Goal: Book appointment/travel/reservation

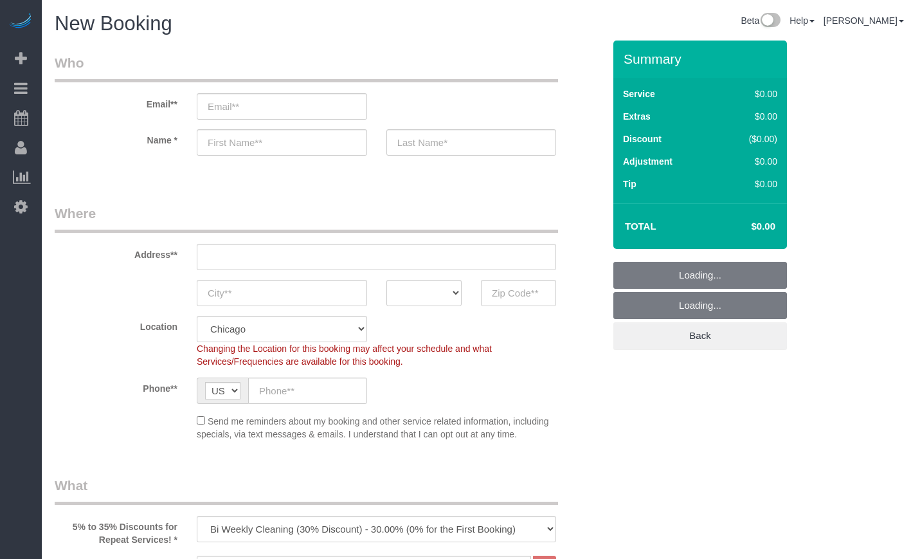
select select "512"
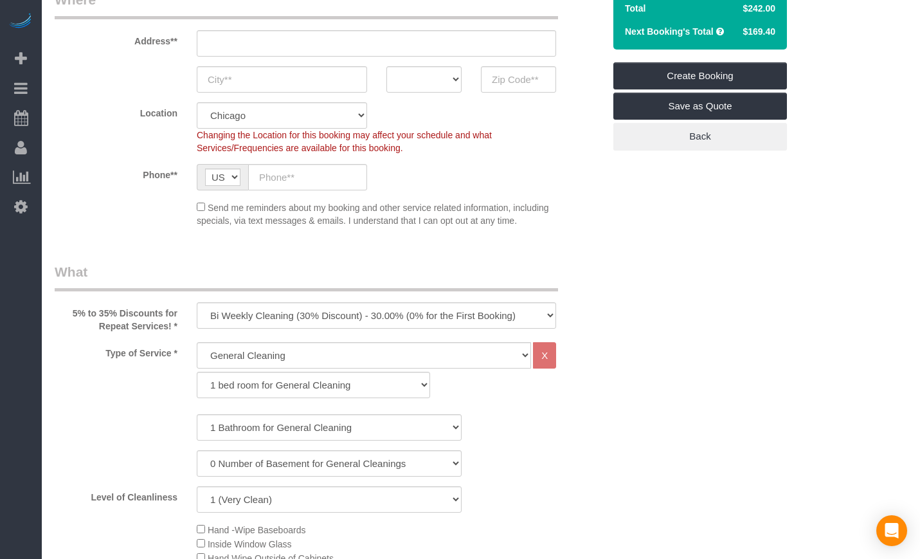
scroll to position [214, 0]
drag, startPoint x: 300, startPoint y: 306, endPoint x: 289, endPoint y: 320, distance: 17.4
click at [300, 306] on select "One Time Cleaning Weekly Cleaning (35% Discount) - 35.00% (0% for the First Boo…" at bounding box center [377, 315] width 360 height 26
select select "object:923"
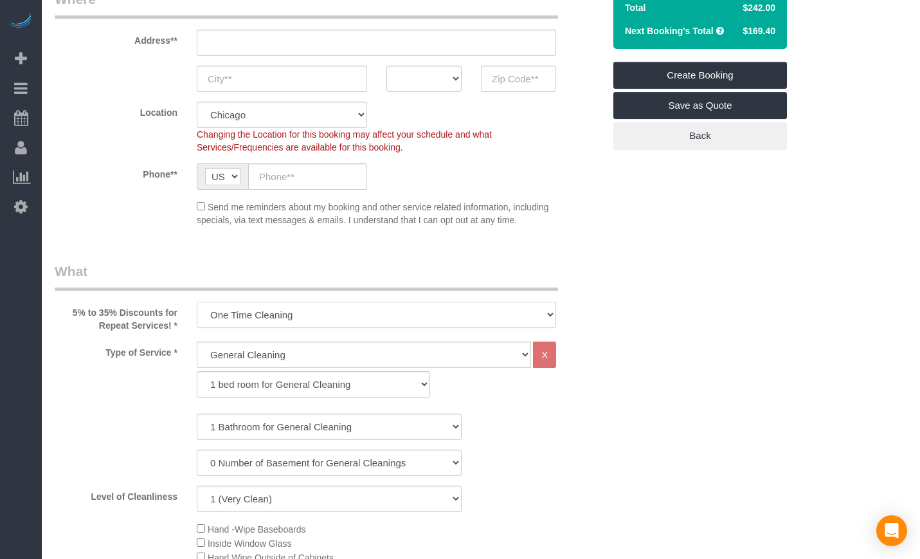
click at [197, 302] on select "One Time Cleaning Weekly Cleaning (35% Discount) - 35.00% (0% for the First Boo…" at bounding box center [377, 315] width 360 height 26
click at [249, 378] on select "1 bed room for General Cleaning 2 bed room for General Cleaning 3 bed room for …" at bounding box center [313, 384] width 233 height 26
select select "287"
click at [197, 371] on select "1 bed room for General Cleaning 2 bed room for General Cleaning 3 bed room for …" at bounding box center [313, 384] width 233 height 26
drag, startPoint x: 269, startPoint y: 428, endPoint x: 269, endPoint y: 421, distance: 7.1
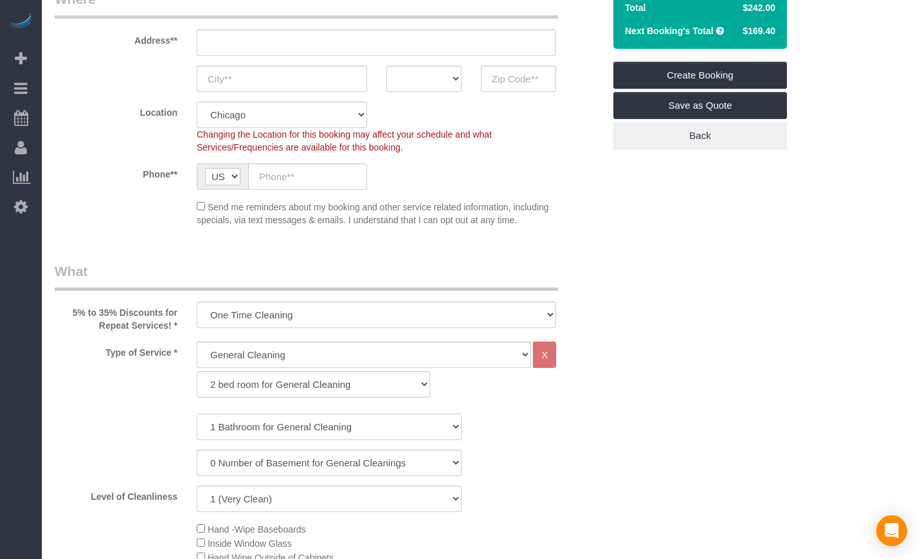
click at [269, 428] on select "1 Bathroom for General Cleaning 2 Bathroom for General Cleanings 3 Bathroom for…" at bounding box center [329, 427] width 265 height 26
select select "2"
click at [197, 414] on select "1 Bathroom for General Cleaning 2 Bathroom for General Cleanings 3 Bathroom for…" at bounding box center [329, 427] width 265 height 26
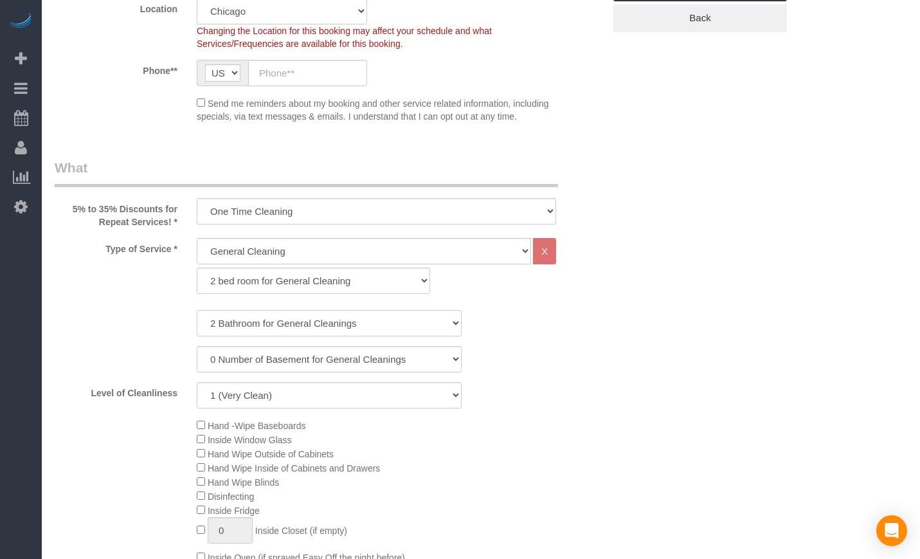
scroll to position [322, 0]
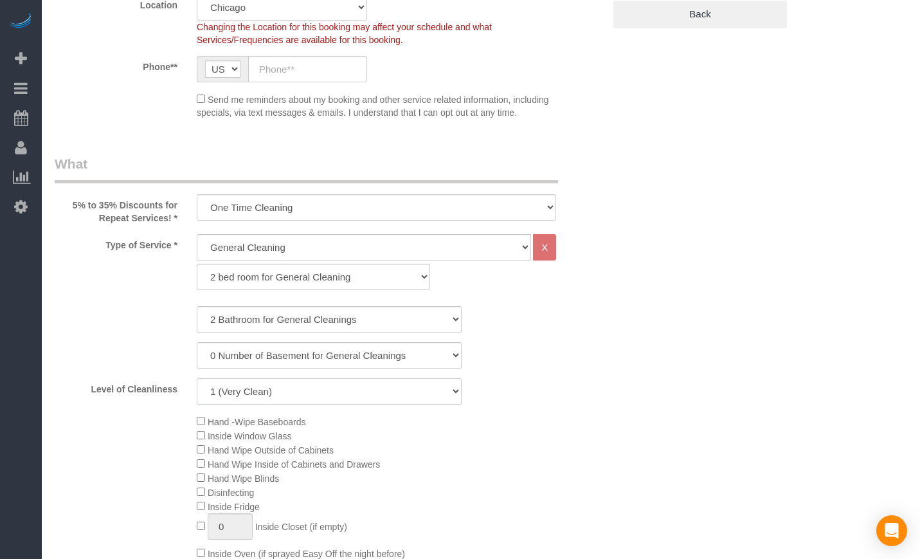
click at [311, 387] on select "1 (Very Clean) 2 3 4 5 (Average Condition) 6 7 8 9 10 (Extremely Dirty)" at bounding box center [329, 391] width 265 height 26
select select "2"
click at [197, 378] on select "1 (Very Clean) 2 3 4 5 (Average Condition) 6 7 8 9 10 (Extremely Dirty)" at bounding box center [329, 391] width 265 height 26
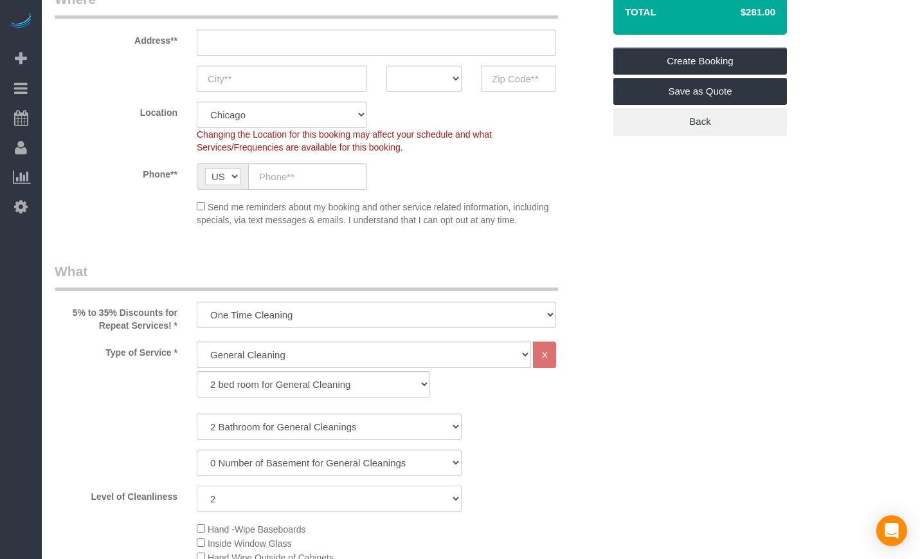
scroll to position [0, 0]
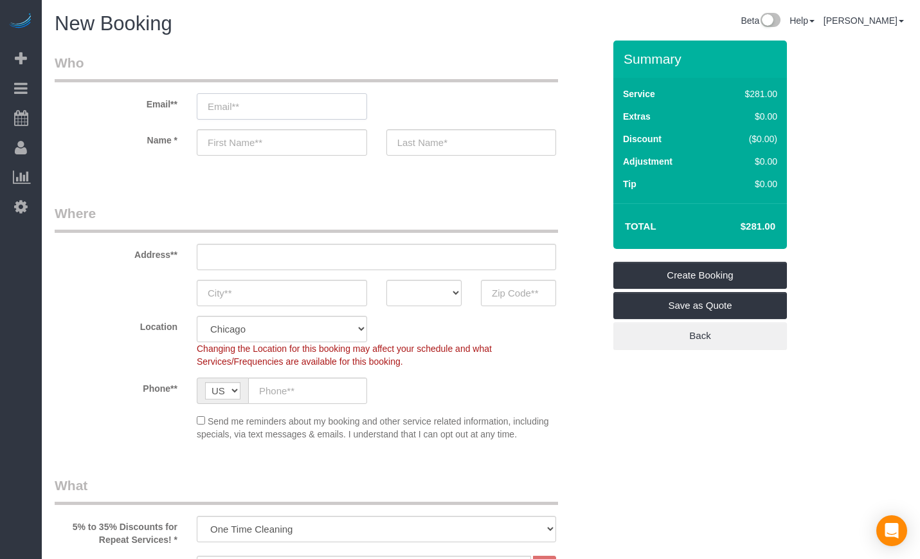
click at [267, 105] on input "email" at bounding box center [282, 106] width 170 height 26
paste input "[EMAIL_ADDRESS][DOMAIN_NAME]"
type input "[EMAIL_ADDRESS][DOMAIN_NAME]"
click at [250, 144] on input "text" at bounding box center [282, 142] width 170 height 26
type input "Aman"
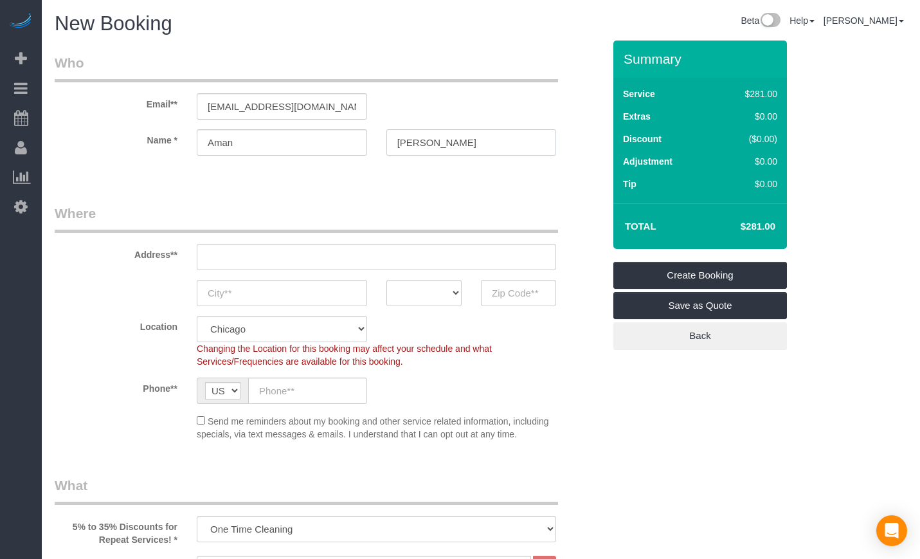
type input "[PERSON_NAME]"
click at [518, 289] on input "text" at bounding box center [518, 293] width 75 height 26
click at [310, 388] on input "text" at bounding box center [307, 391] width 119 height 26
paste input "[PHONE_NUMBER]"
type input "[PHONE_NUMBER]"
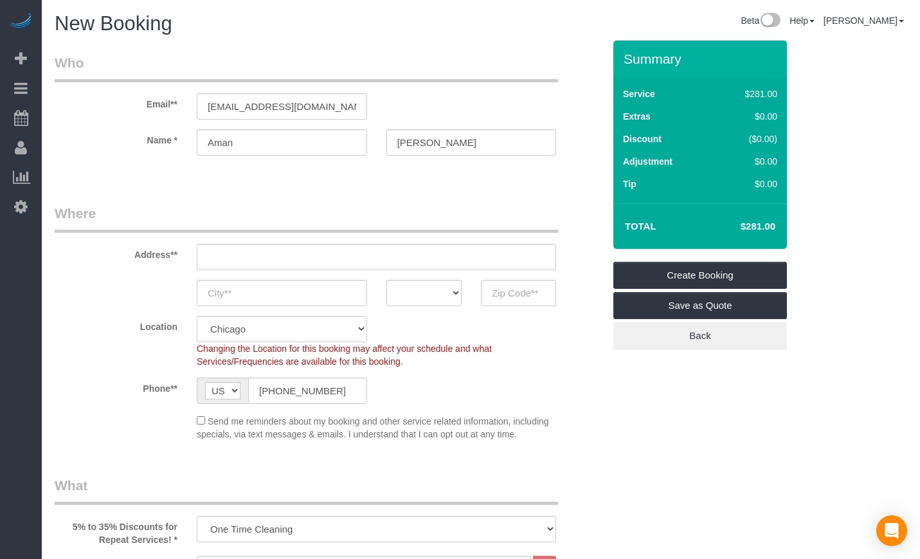
click at [521, 273] on sui-booking-address "Address** AK AL AR AZ CA CO CT DC DE [GEOGRAPHIC_DATA] [GEOGRAPHIC_DATA] HI IA …" at bounding box center [329, 255] width 549 height 102
click at [531, 300] on input "text" at bounding box center [518, 293] width 75 height 26
paste input "60654"
type input "60654"
click at [715, 302] on link "Save as Quote" at bounding box center [701, 305] width 174 height 27
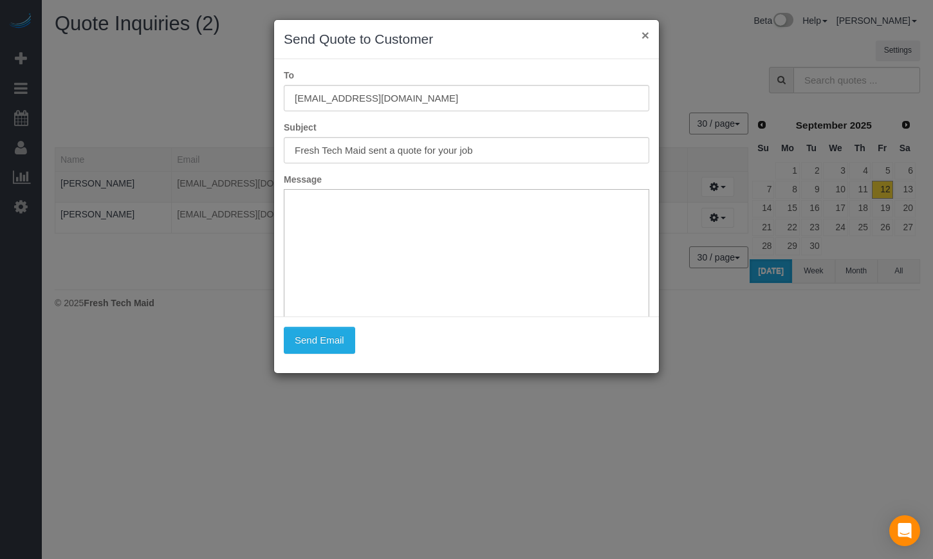
click at [646, 35] on button "×" at bounding box center [645, 35] width 8 height 14
